Goal: Information Seeking & Learning: Learn about a topic

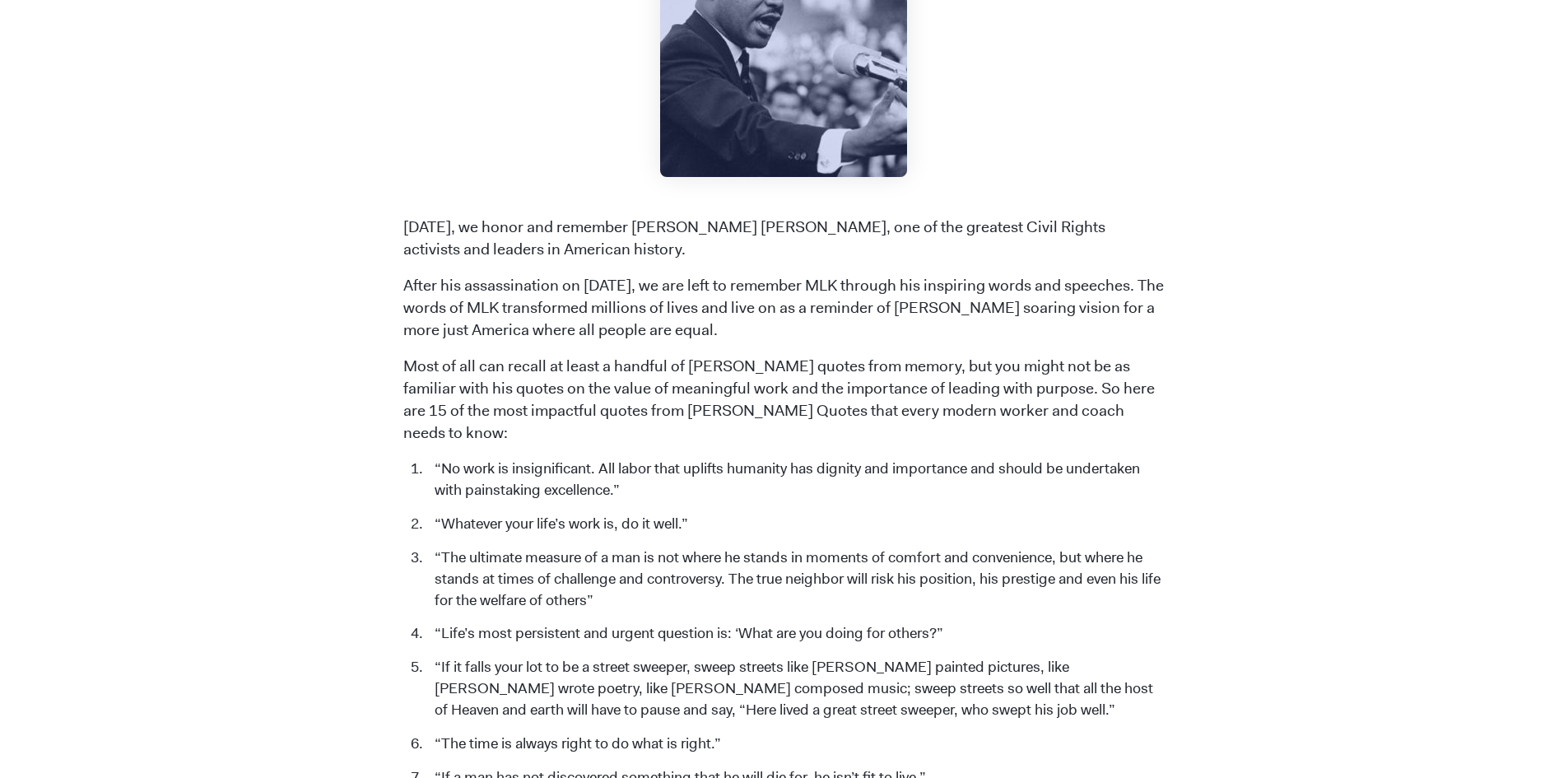
scroll to position [494, 0]
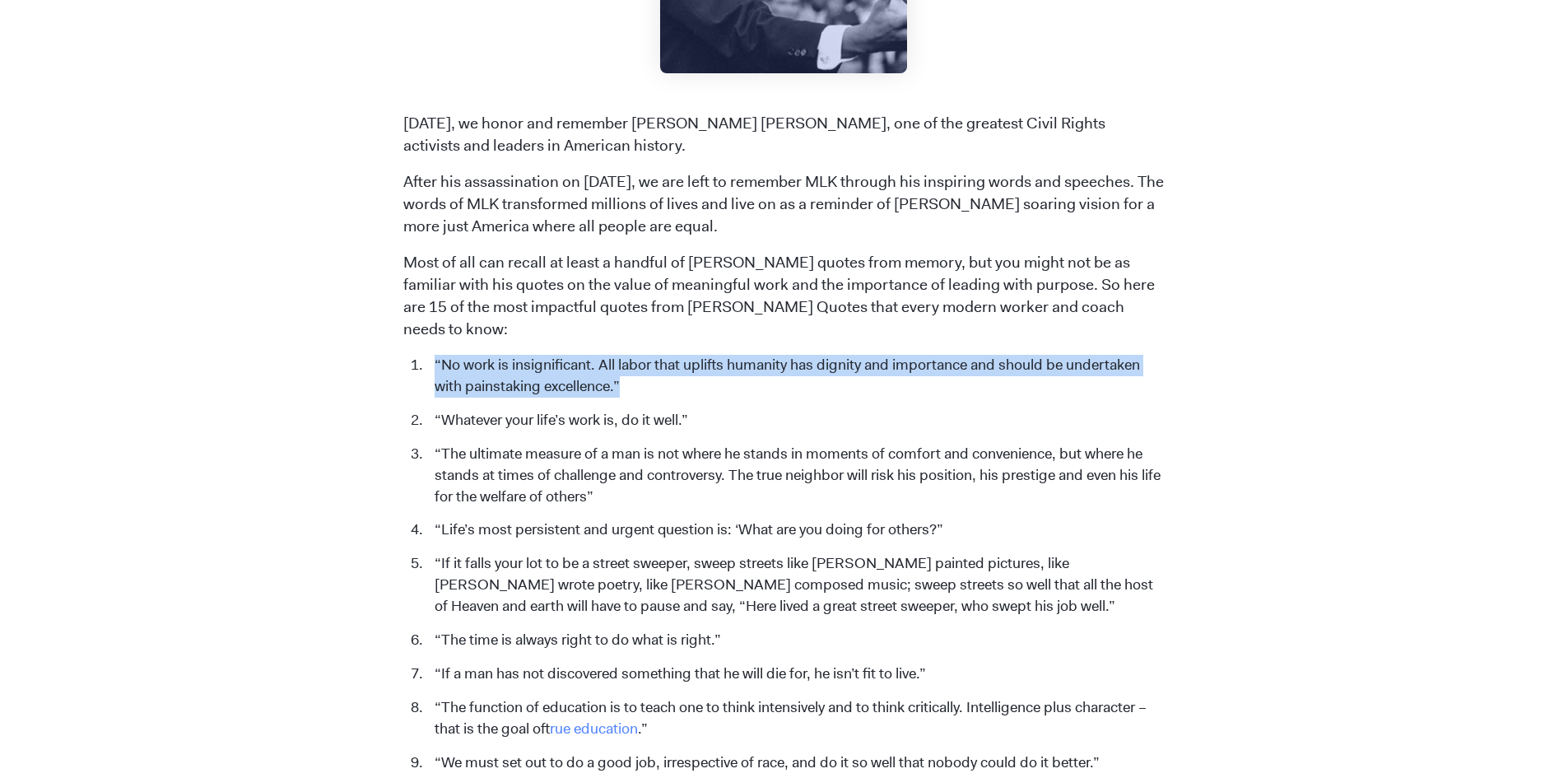
drag, startPoint x: 431, startPoint y: 335, endPoint x: 644, endPoint y: 374, distance: 216.5
click at [644, 374] on li "“No work is insignificant. All labor that uplifts humanity has dignity and impo…" at bounding box center [795, 376] width 739 height 43
copy li "“No work is insignificant. All labor that uplifts humanity has dignity and impo…"
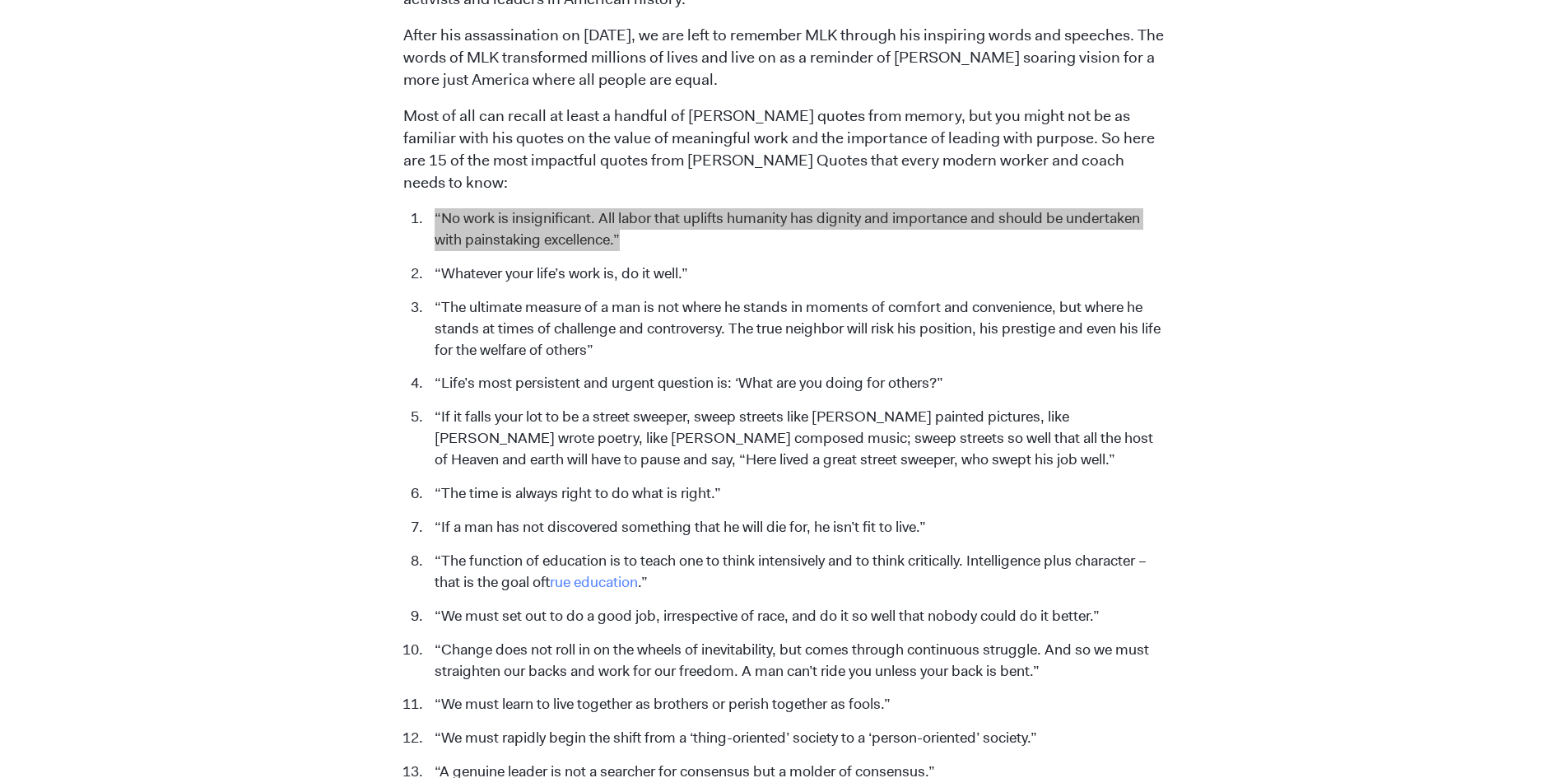
scroll to position [659, 0]
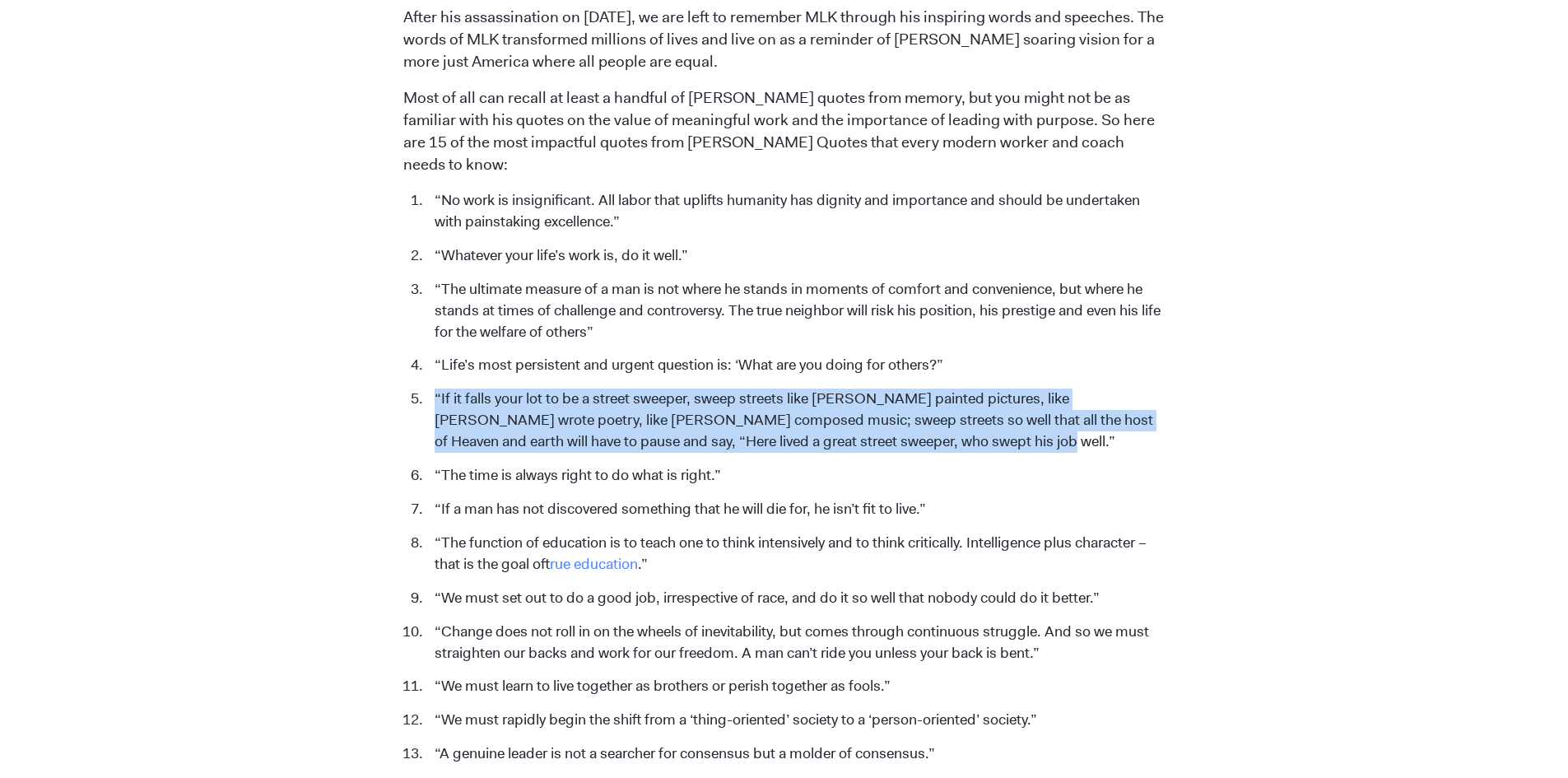
drag, startPoint x: 435, startPoint y: 374, endPoint x: 961, endPoint y: 425, distance: 528.5
click at [961, 425] on li "“If it falls your lot to be a street sweeper, sweep streets like [PERSON_NAME] …" at bounding box center [795, 420] width 739 height 64
copy li "“If it falls your lot to be a street sweeper, sweep streets like [PERSON_NAME] …"
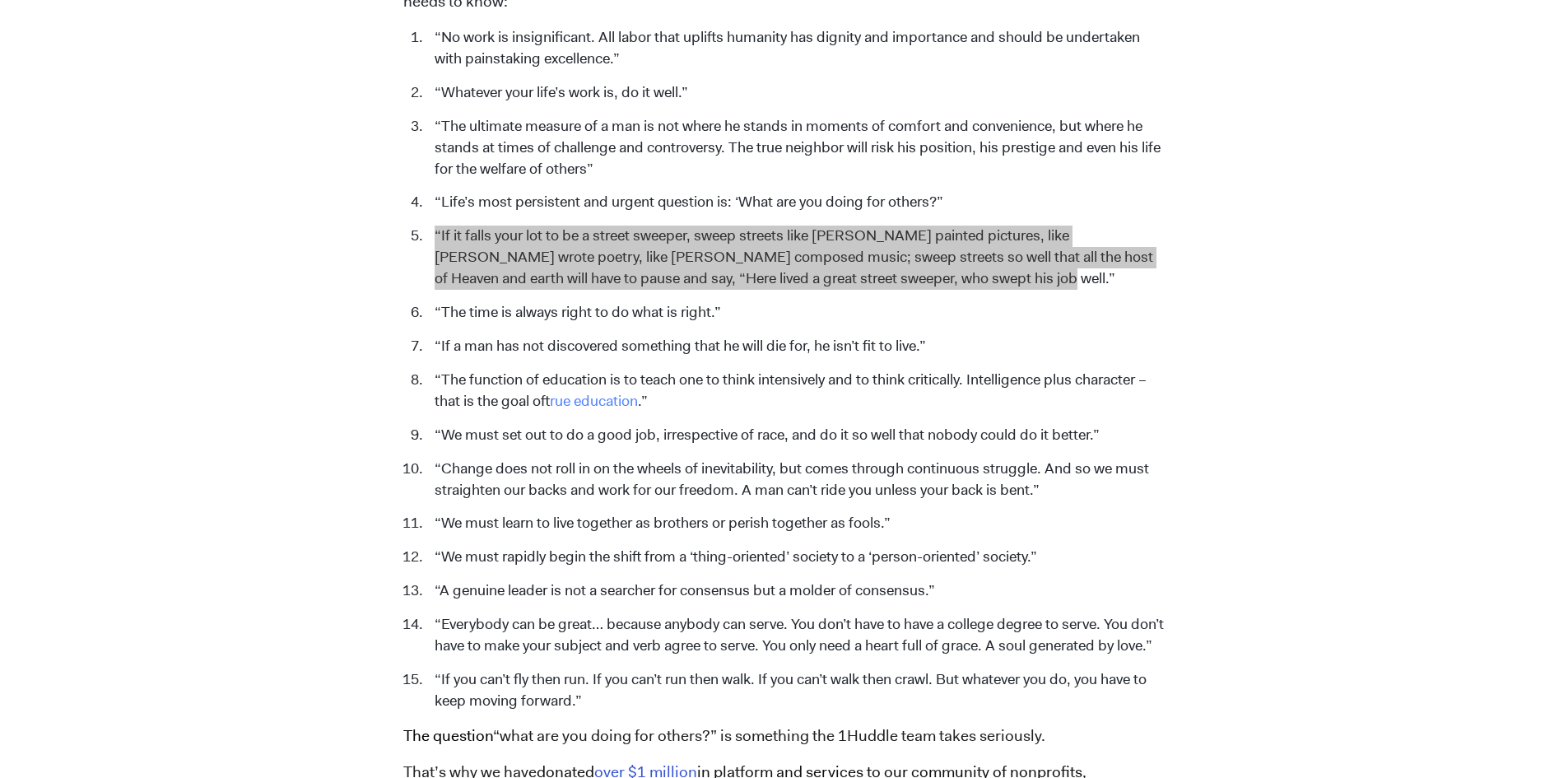
scroll to position [823, 0]
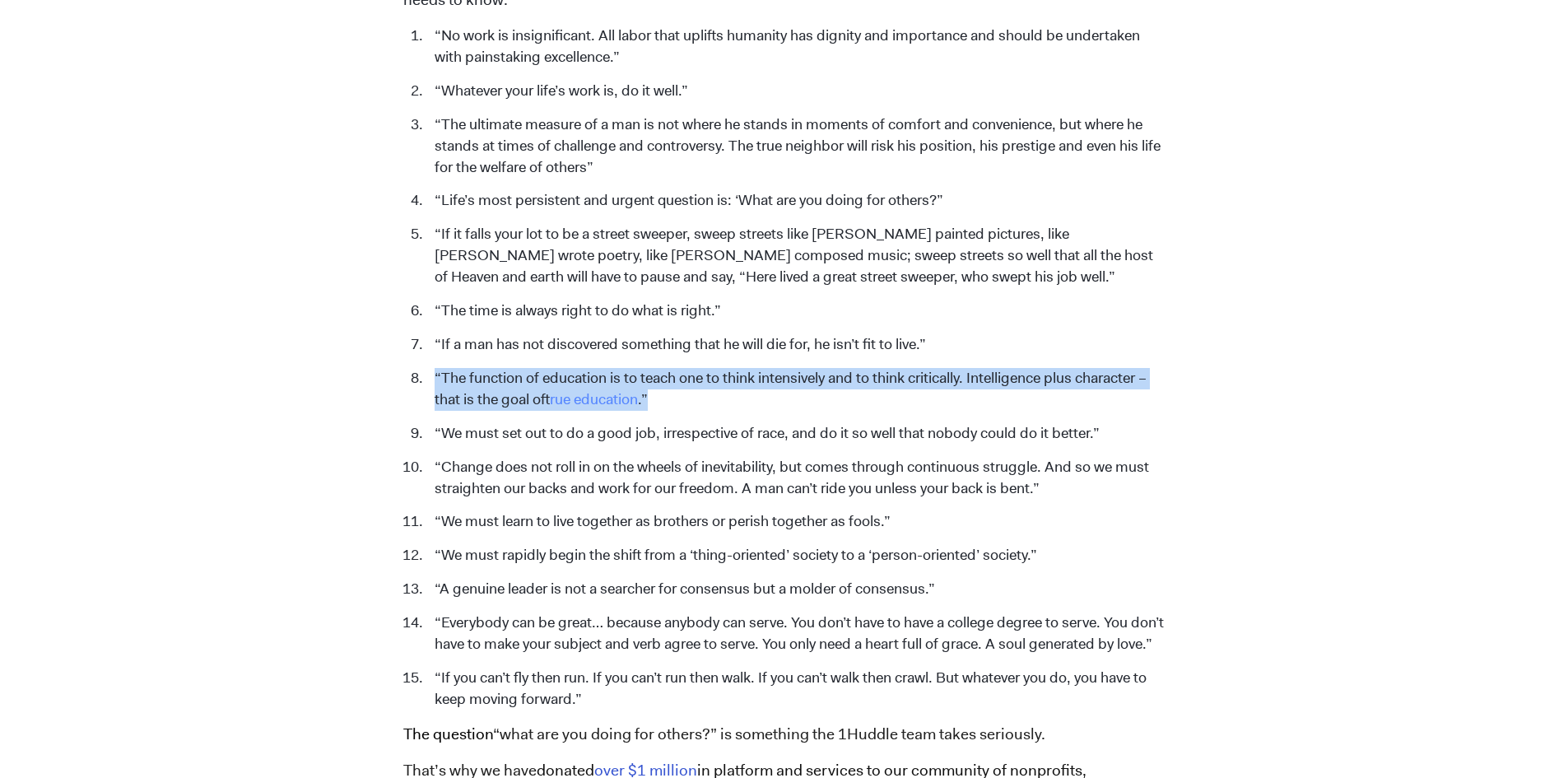
drag, startPoint x: 472, startPoint y: 359, endPoint x: 660, endPoint y: 381, distance: 189.3
click at [660, 381] on li "“The function of education is to teach one to think intensively and to think cr…" at bounding box center [795, 389] width 739 height 43
copy li "“The function of education is to teach one to think intensively and to think cr…"
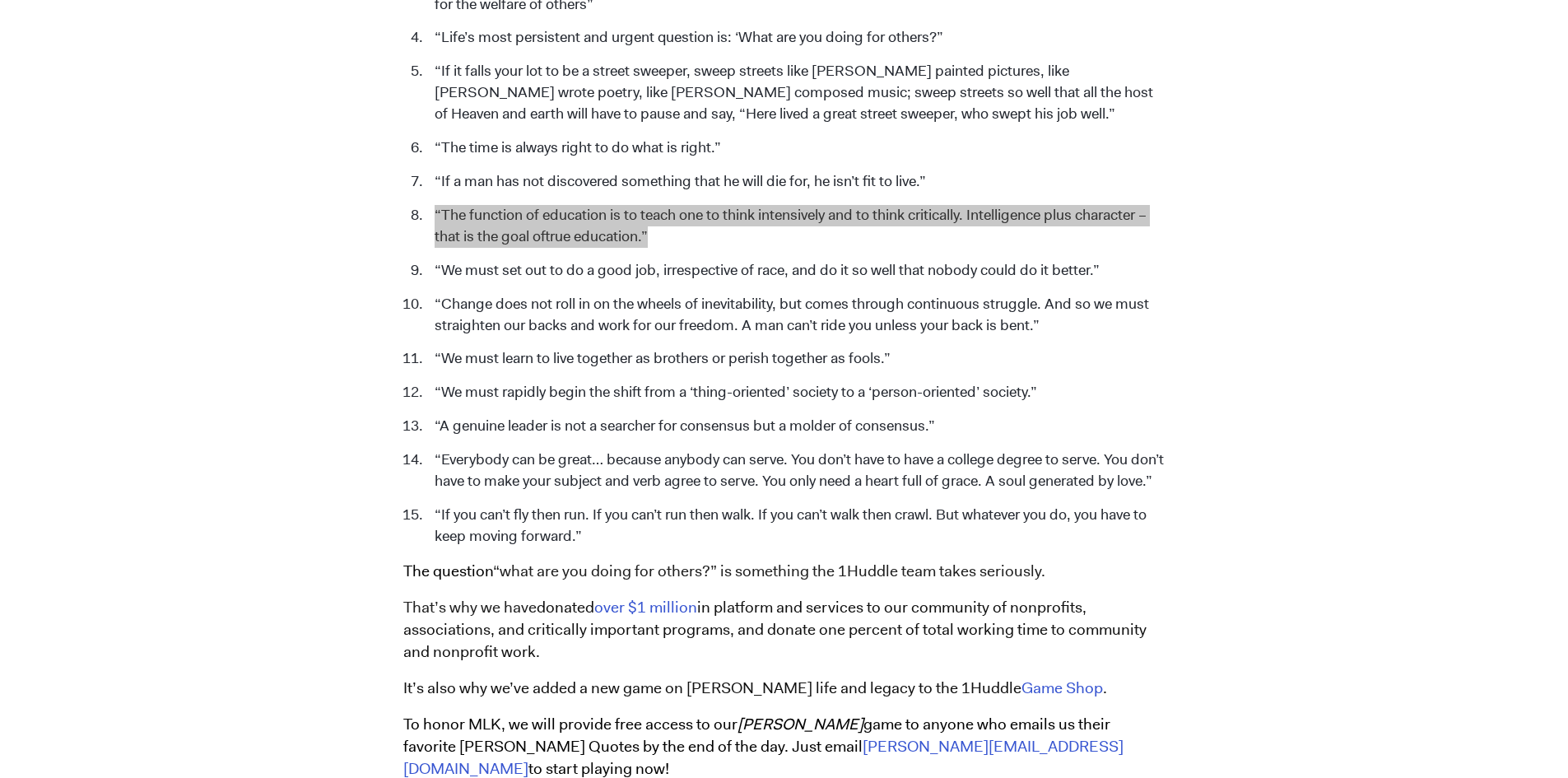
scroll to position [988, 0]
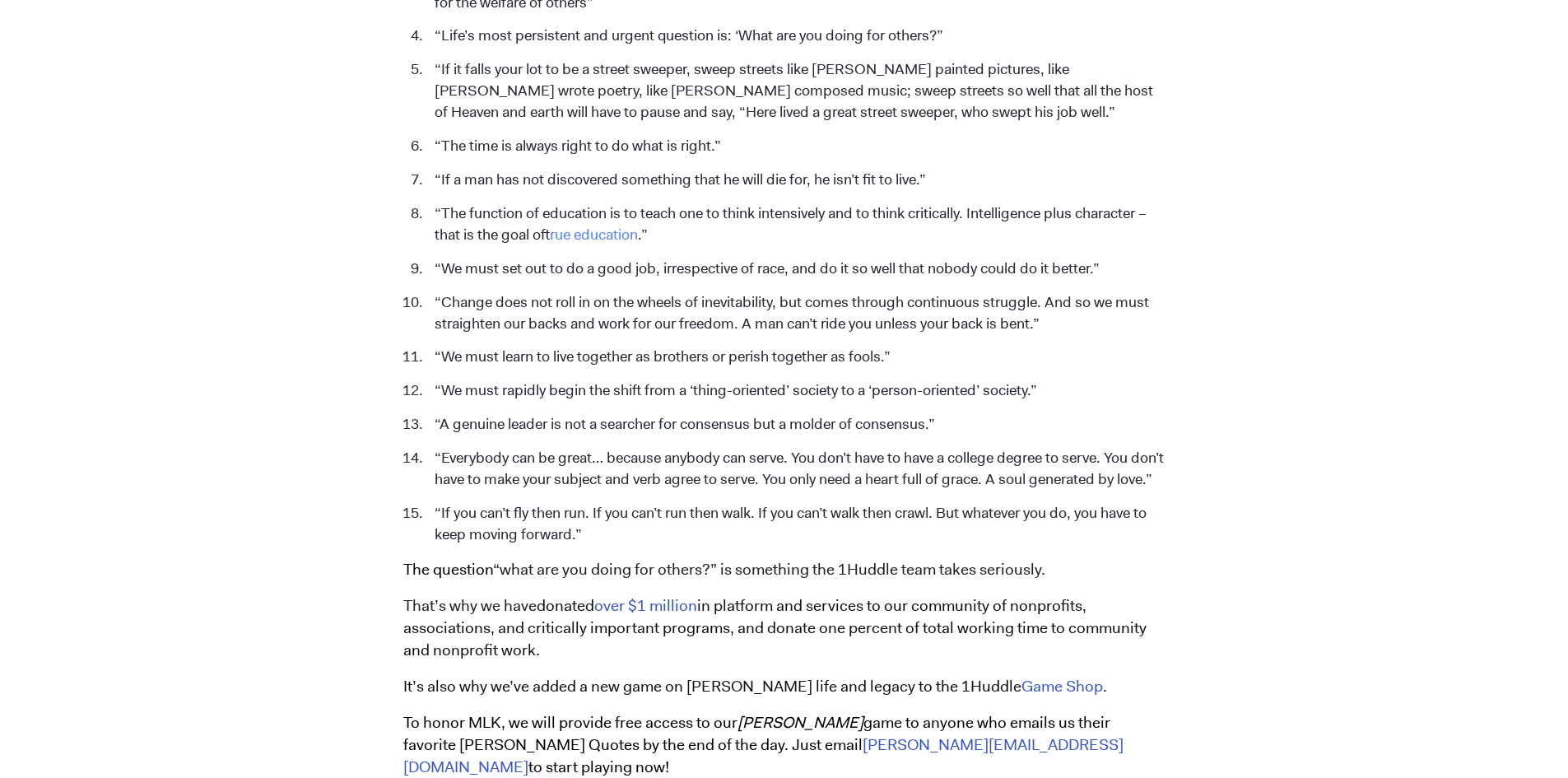
click at [894, 259] on li "“We must set out to do a good job, irrespective of race, and do it so well that…" at bounding box center [795, 269] width 739 height 21
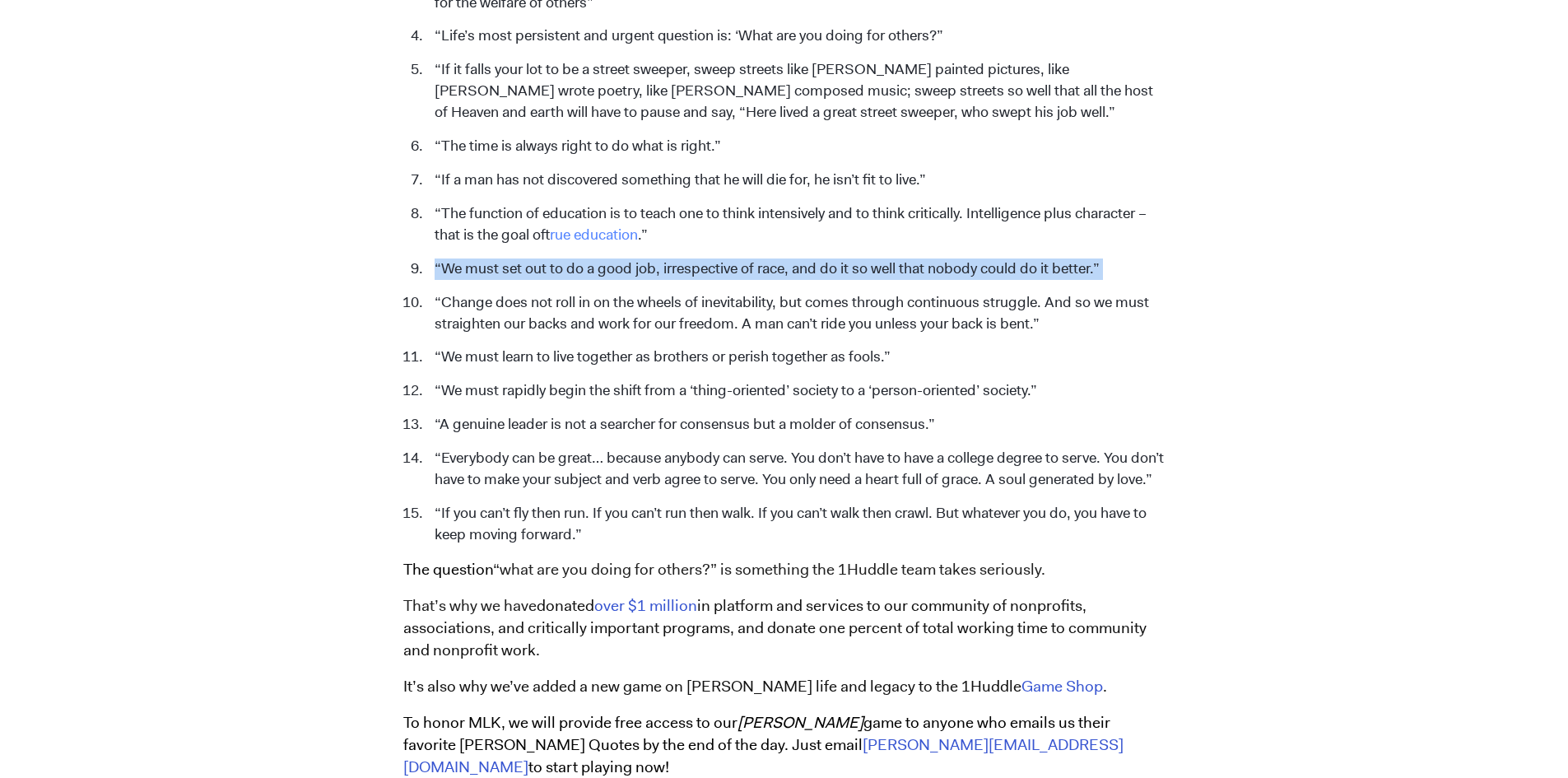
click at [894, 259] on li "“We must set out to do a good job, irrespective of race, and do it so well that…" at bounding box center [795, 269] width 739 height 21
copy ol "“We must set out to do a good job, irrespective of race, and do it so well that…"
click at [780, 482] on li "“Everybody can be great… because anybody can serve. You don’t have to have a co…" at bounding box center [795, 469] width 739 height 43
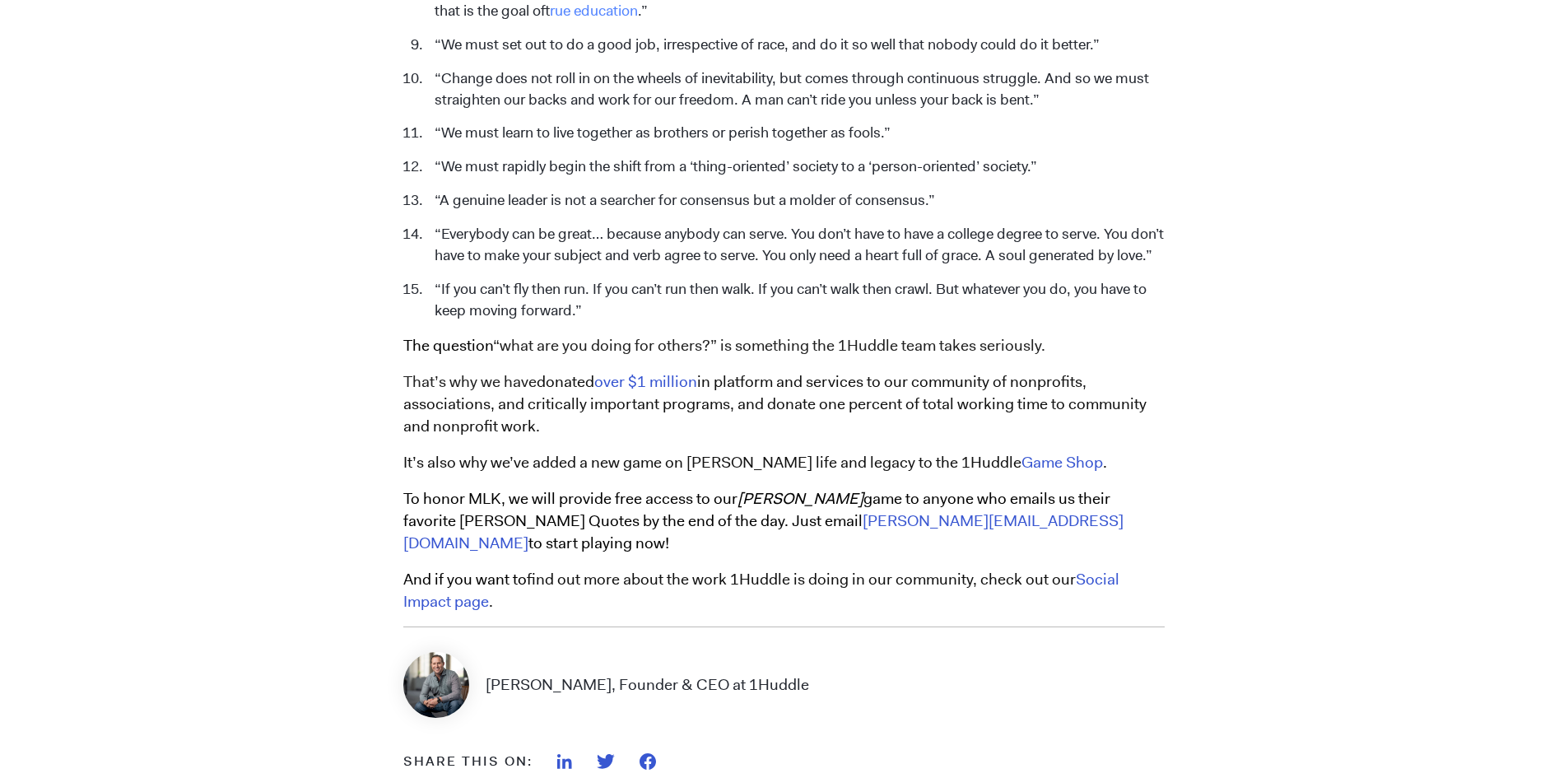
scroll to position [1234, 0]
